Goal: Information Seeking & Learning: Learn about a topic

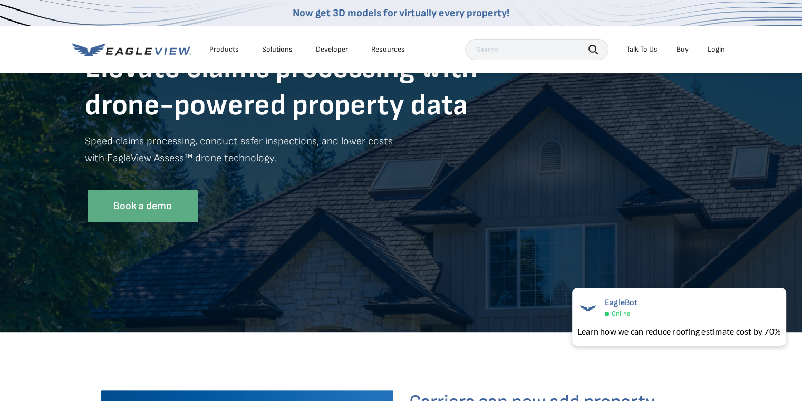
scroll to position [123, 0]
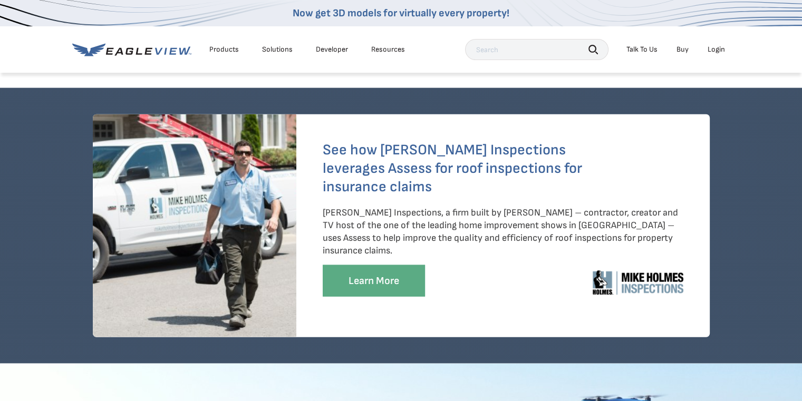
scroll to position [2426, 0]
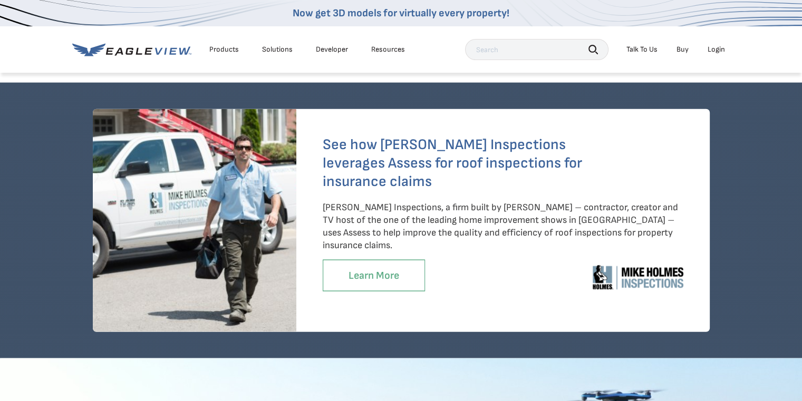
click at [362, 274] on link "Learn More" at bounding box center [374, 276] width 102 height 32
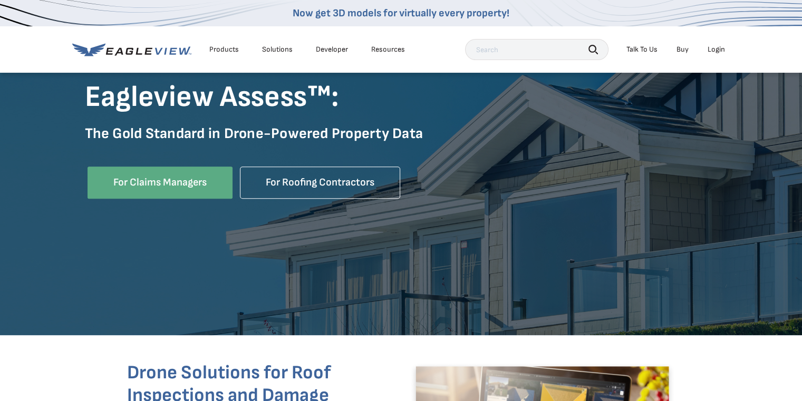
scroll to position [148, 0]
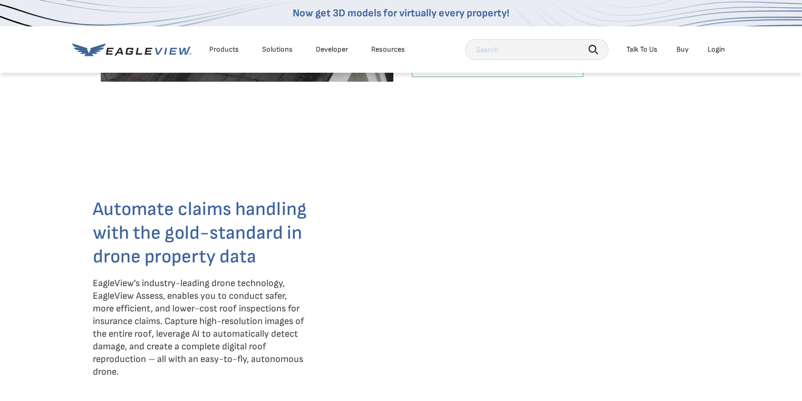
scroll to position [628, 0]
